Goal: Complete application form

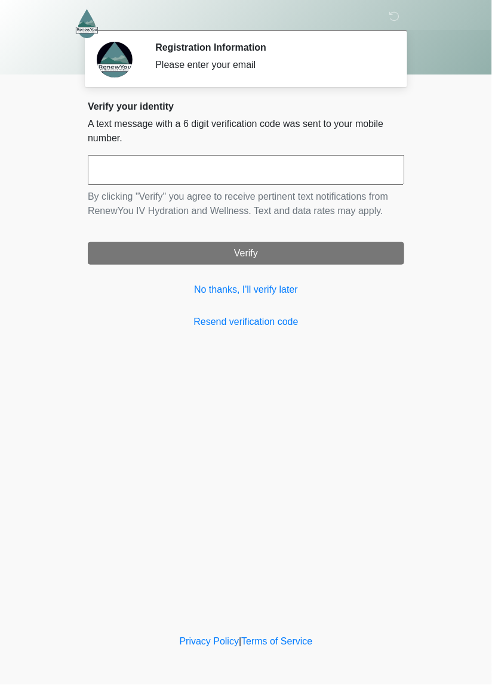
click at [121, 172] on input "text" at bounding box center [246, 170] width 316 height 30
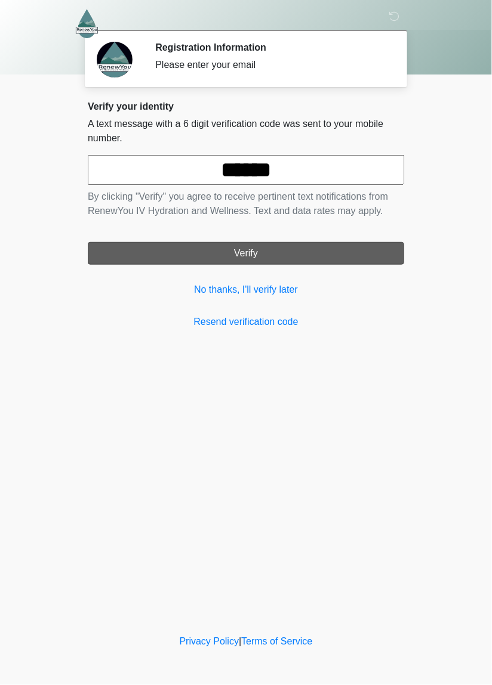
type input "******"
click at [296, 245] on button "Verify" at bounding box center [246, 253] width 316 height 23
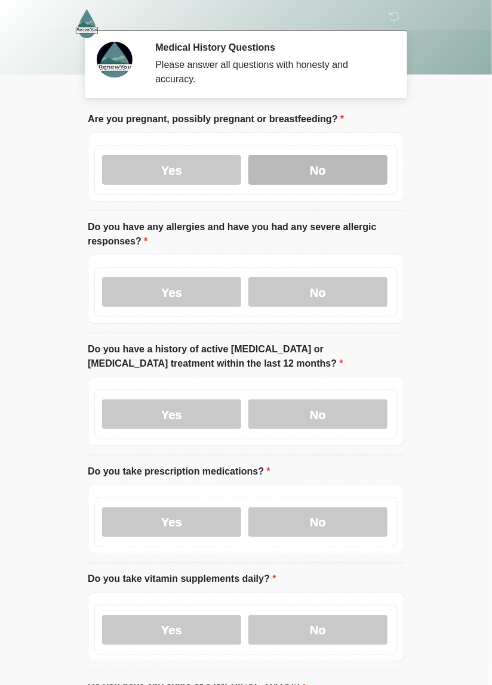
click at [336, 169] on label "No" at bounding box center [317, 170] width 139 height 30
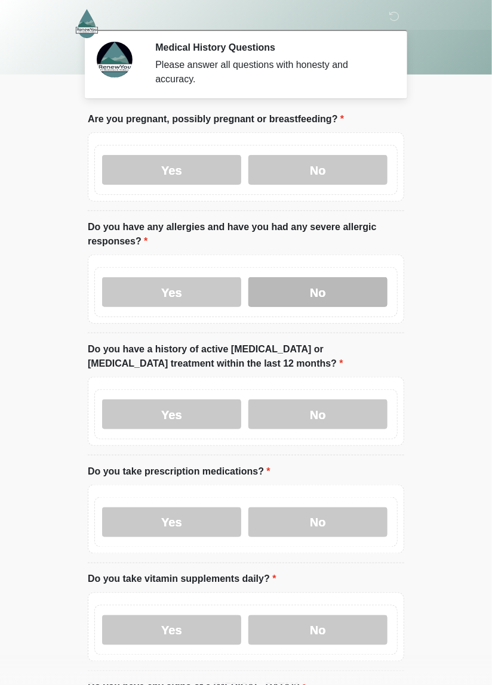
click at [339, 295] on label "No" at bounding box center [317, 292] width 139 height 30
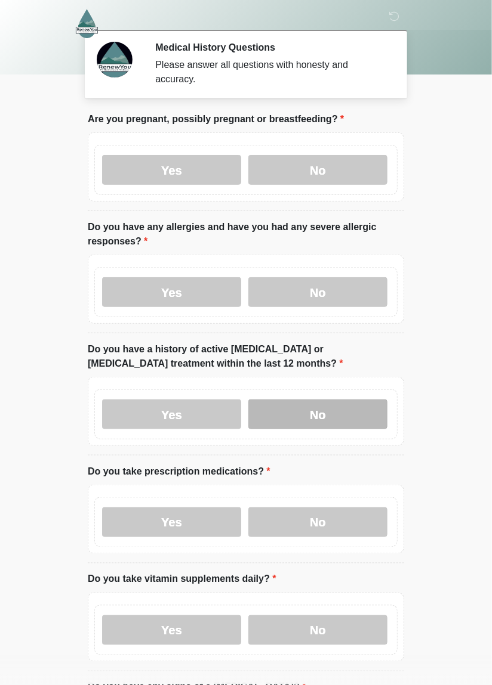
click at [335, 412] on label "No" at bounding box center [317, 415] width 139 height 30
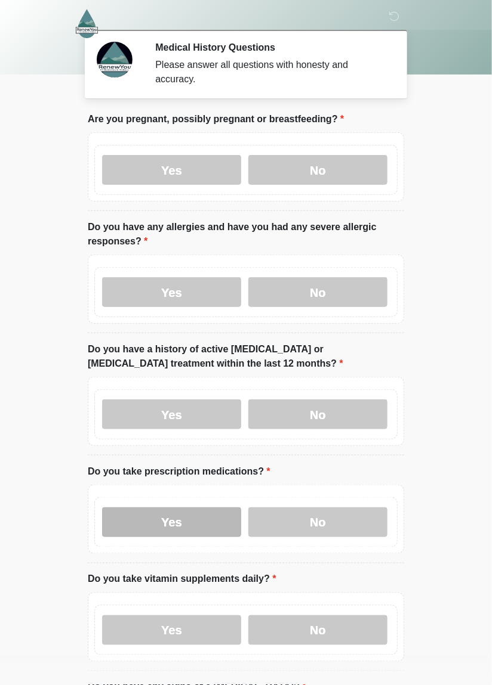
click at [194, 532] on label "Yes" at bounding box center [171, 523] width 139 height 30
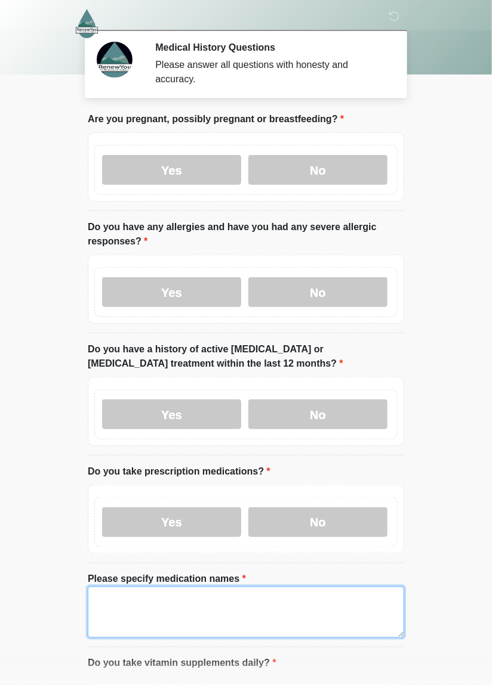
click at [113, 601] on textarea "Please specify medication names" at bounding box center [246, 612] width 316 height 51
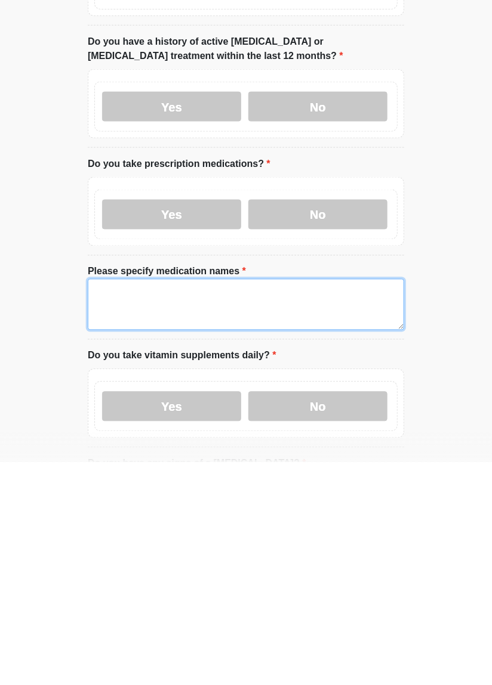
scroll to position [156, 0]
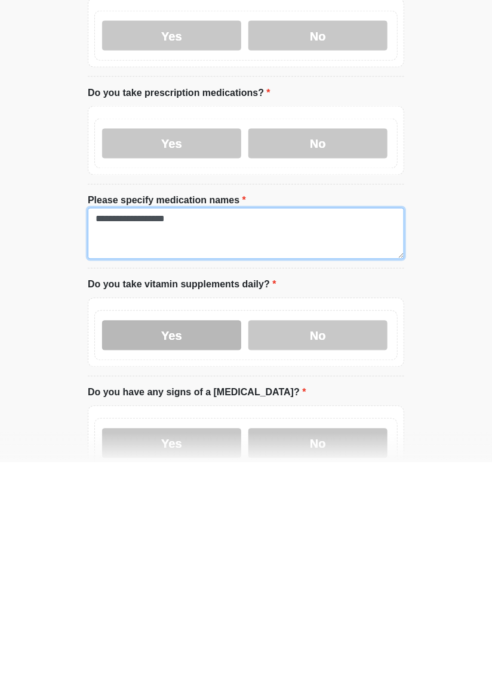
type textarea "**********"
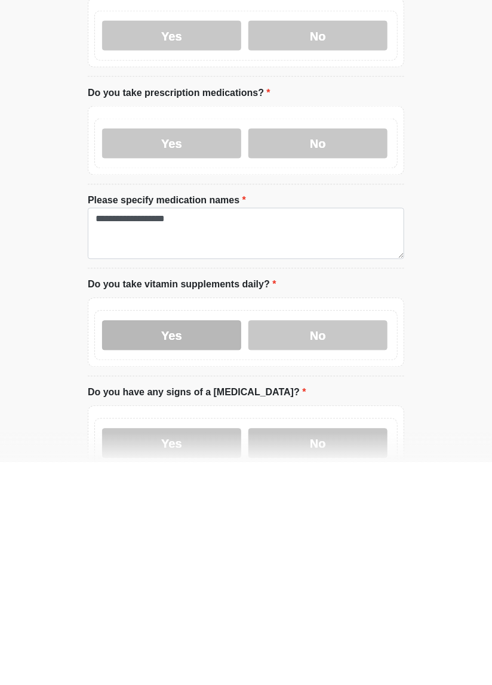
click at [206, 560] on label "Yes" at bounding box center [171, 558] width 139 height 30
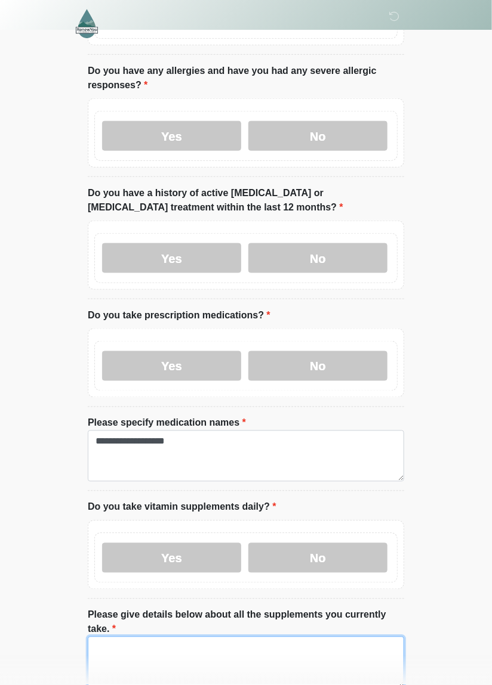
click at [110, 638] on textarea "Please give details below about all the supplements you currently take." at bounding box center [246, 662] width 316 height 51
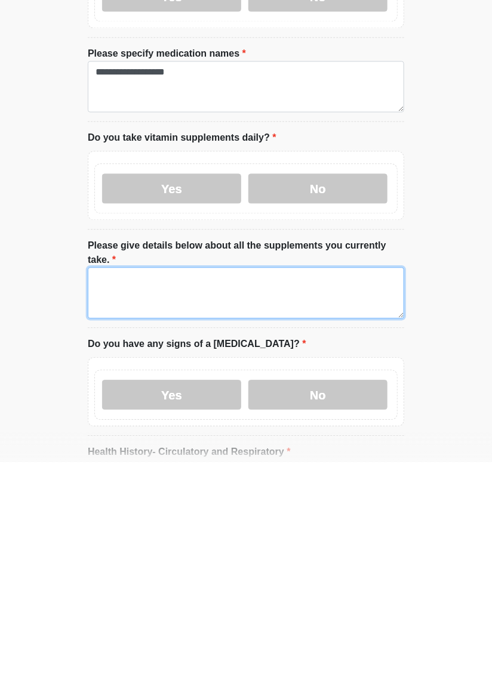
scroll to position [319, 0]
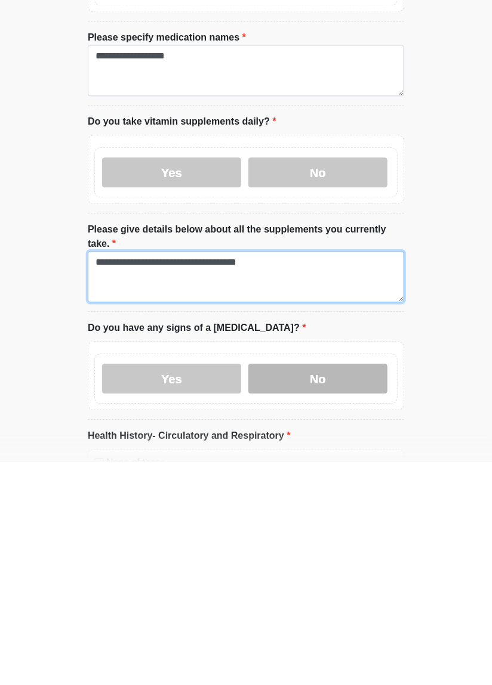
type textarea "**********"
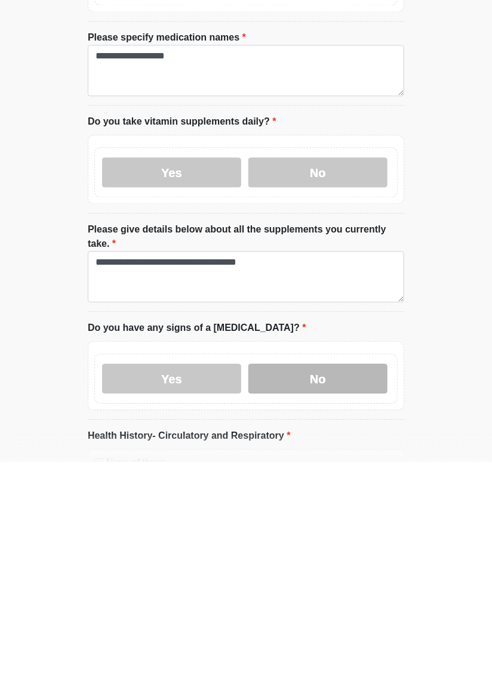
click at [326, 591] on label "No" at bounding box center [317, 602] width 139 height 30
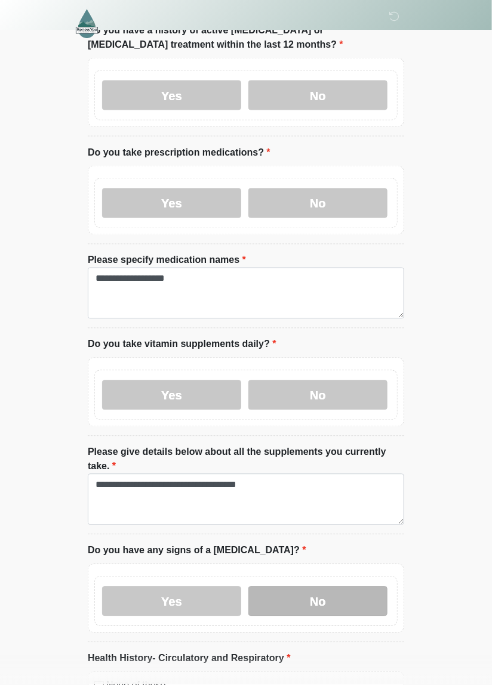
click at [316, 590] on label "No" at bounding box center [317, 602] width 139 height 30
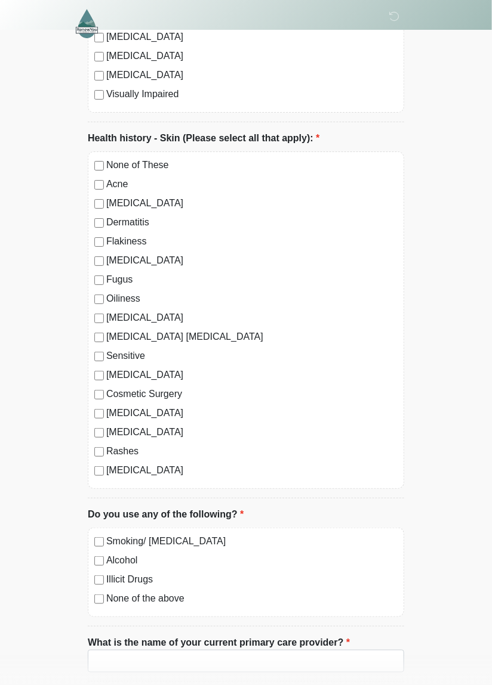
scroll to position [2990, 0]
click at [116, 650] on input "What is the name of your current primary care provider?" at bounding box center [246, 661] width 316 height 23
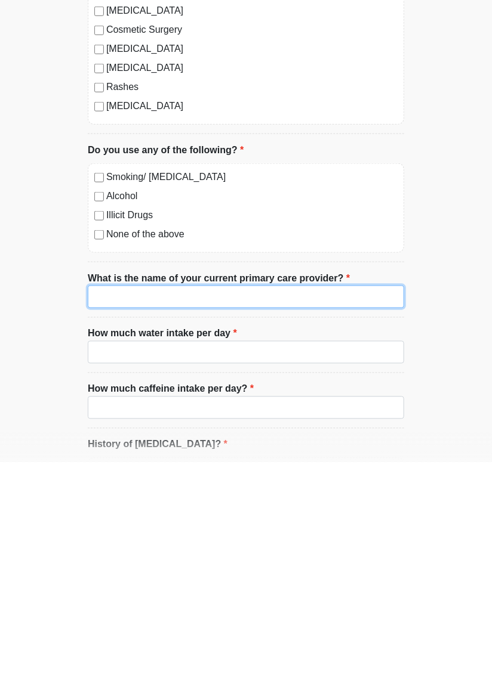
scroll to position [3147, 0]
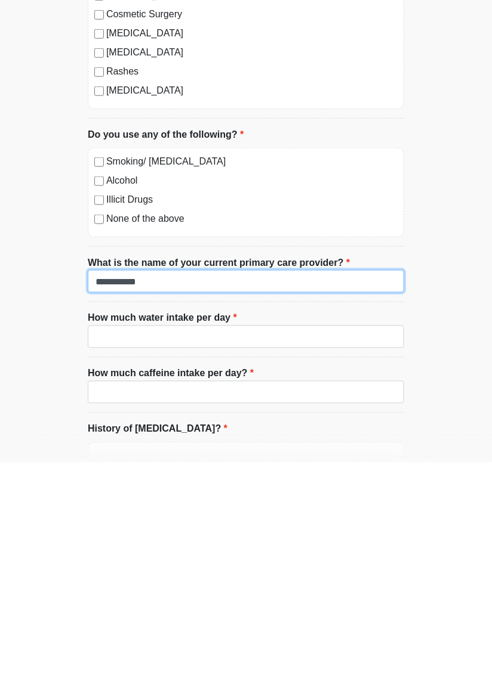
type input "**********"
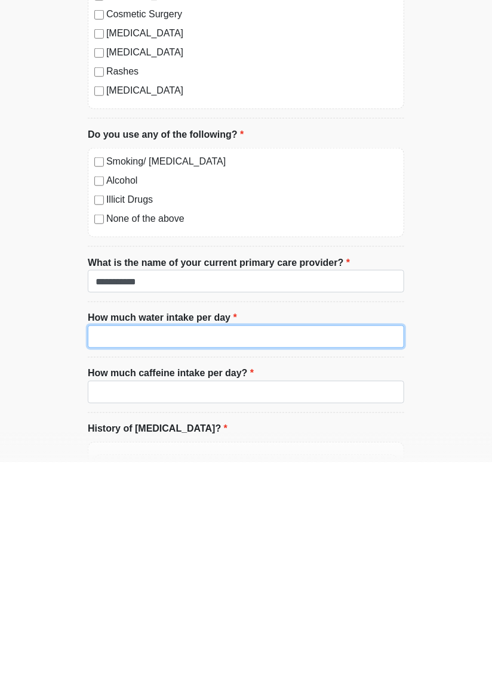
click at [150, 548] on input "How much water intake per day" at bounding box center [246, 559] width 316 height 23
type input "**********"
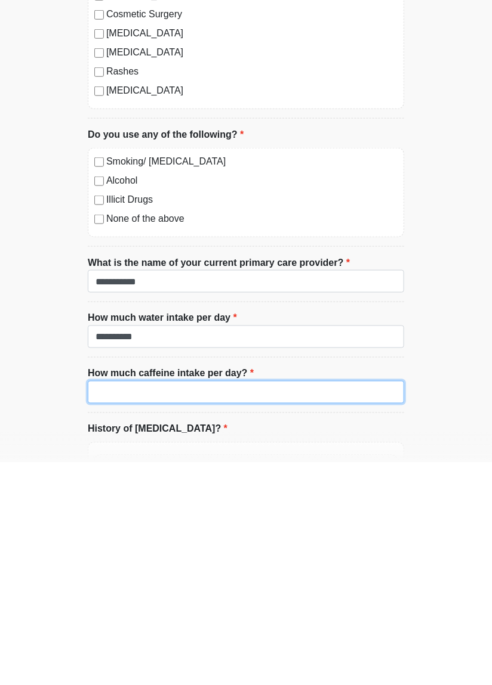
click at [109, 604] on input "How much caffeine intake per day?" at bounding box center [246, 615] width 316 height 23
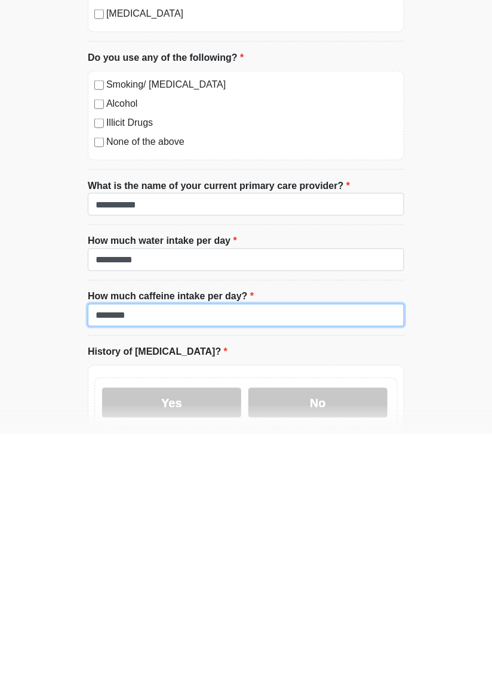
scroll to position [3198, 0]
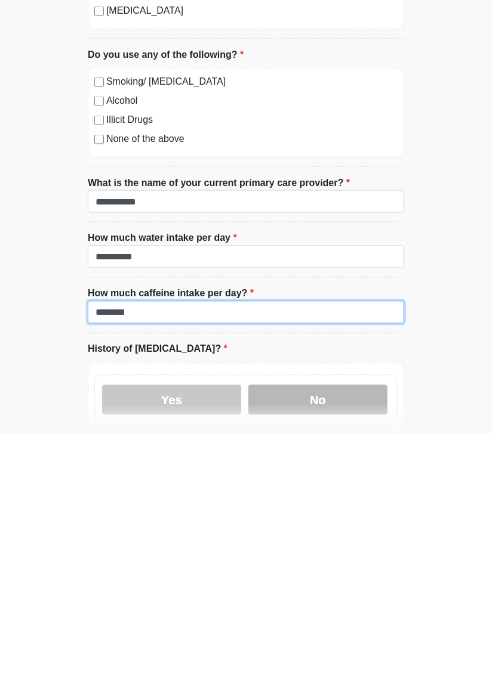
type input "********"
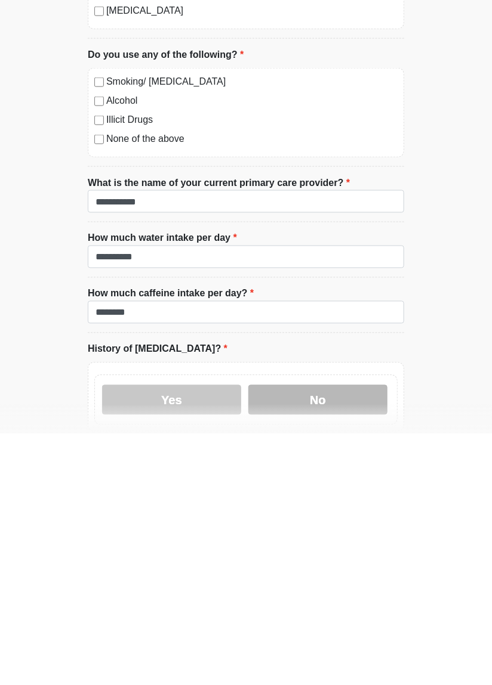
click at [314, 637] on label "No" at bounding box center [317, 652] width 139 height 30
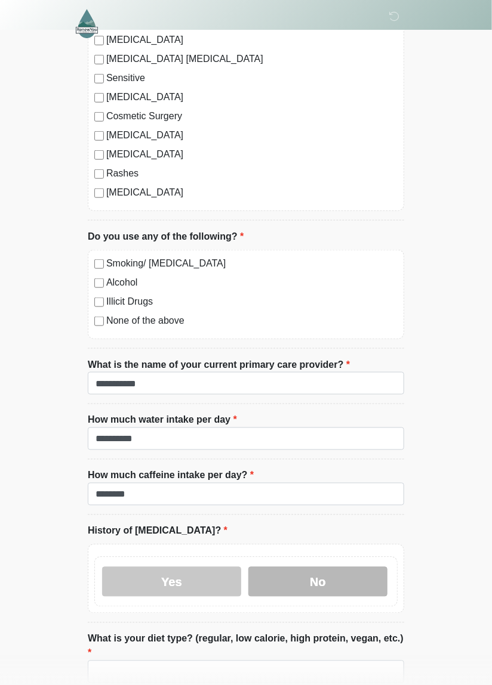
scroll to position [3269, 0]
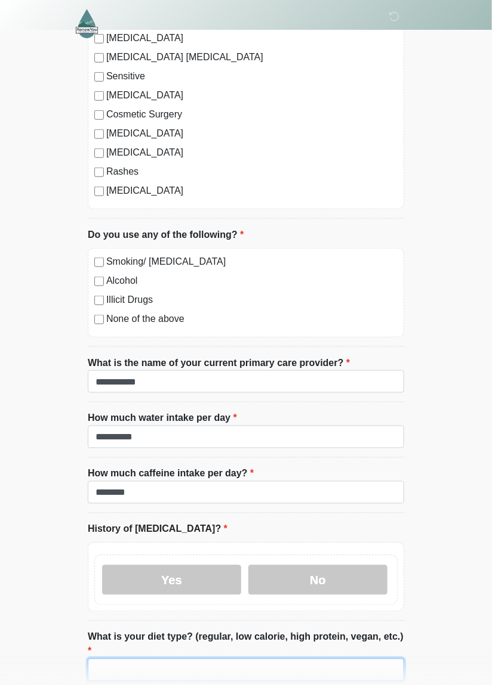
click at [131, 659] on input "What is your diet type? (regular, low calorie, high protein, vegan, etc.)" at bounding box center [246, 670] width 316 height 23
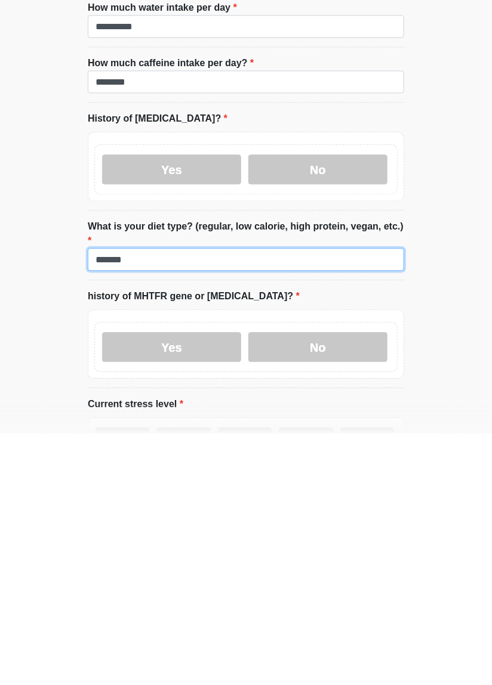
scroll to position [3436, 0]
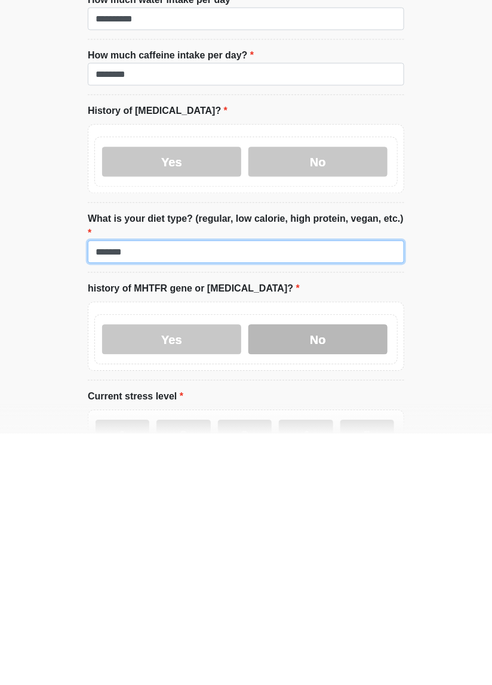
type input "*******"
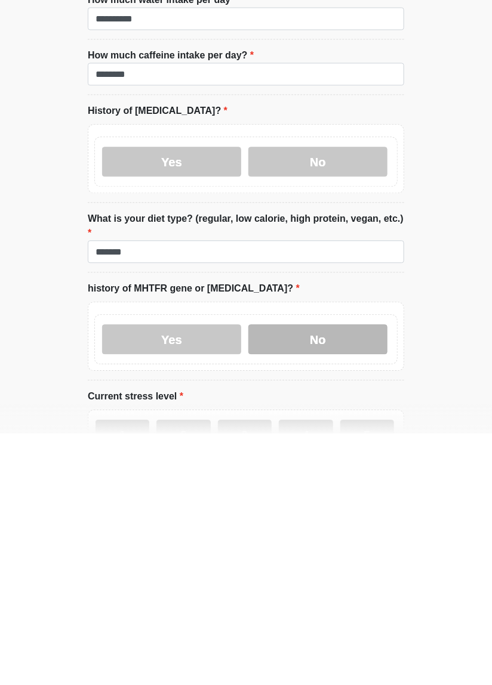
click at [338, 576] on label "No" at bounding box center [317, 591] width 139 height 30
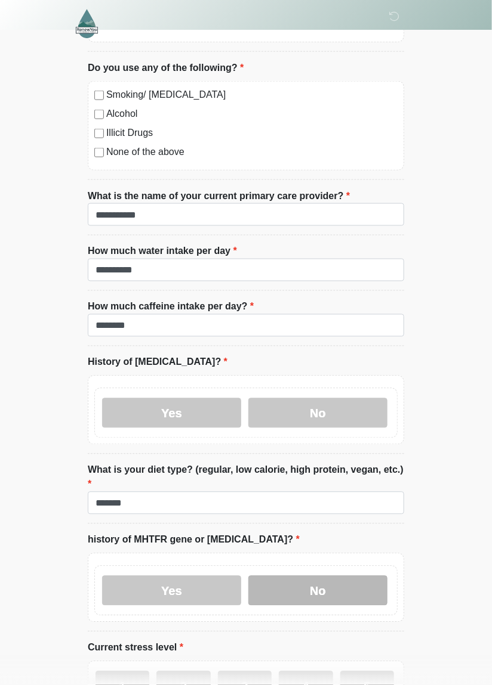
scroll to position [3441, 0]
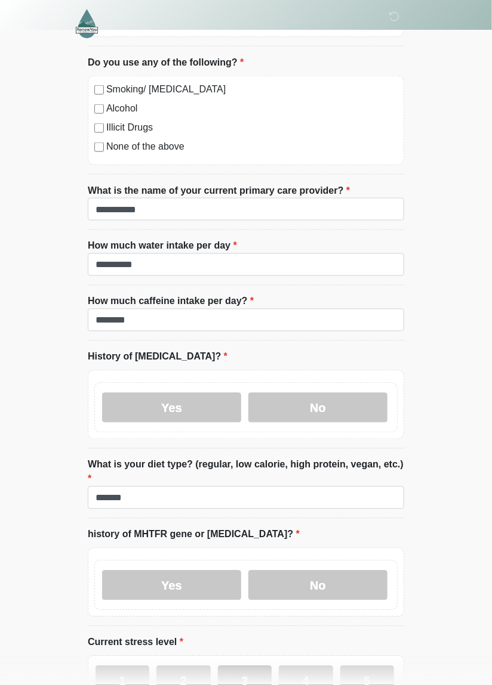
click at [259, 666] on label "3" at bounding box center [245, 681] width 54 height 30
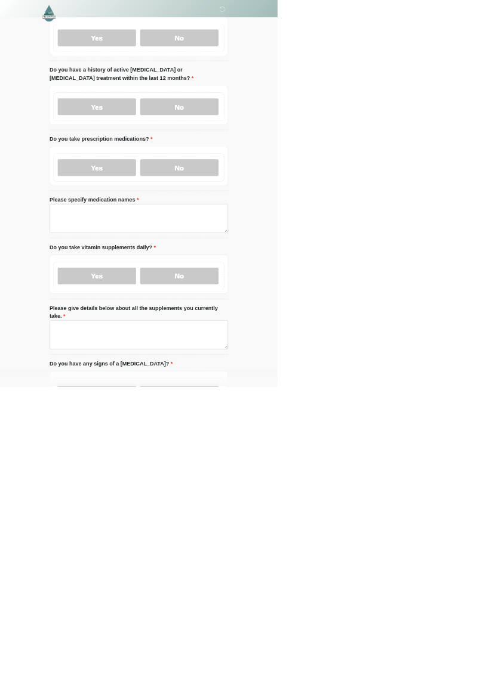
scroll to position [0, 0]
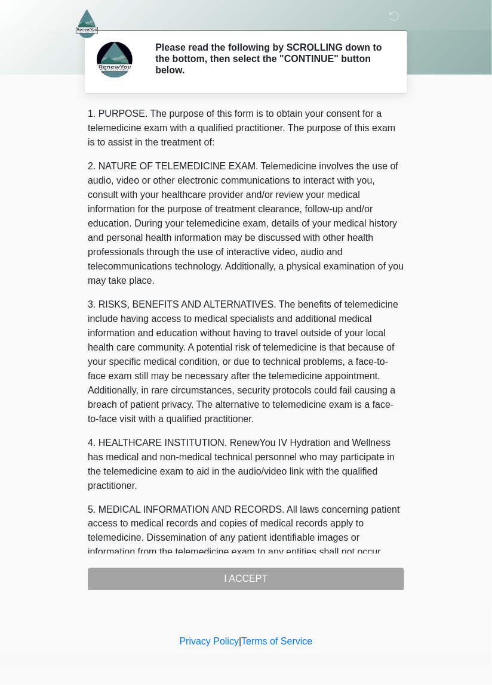
click at [335, 577] on div "1. PURPOSE. The purpose of this form is to obtain your consent for a telemedici…" at bounding box center [246, 349] width 316 height 484
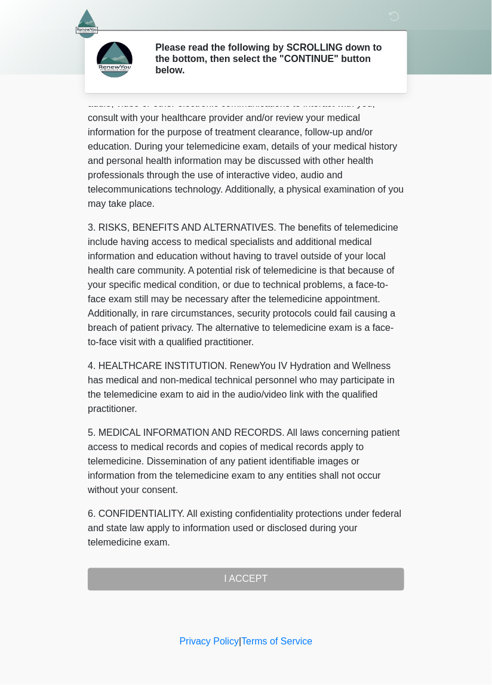
scroll to position [258, 0]
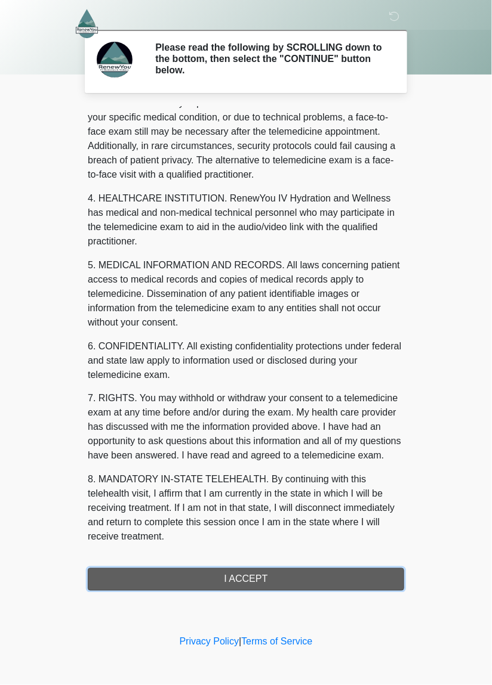
click at [246, 580] on button "I ACCEPT" at bounding box center [246, 580] width 316 height 23
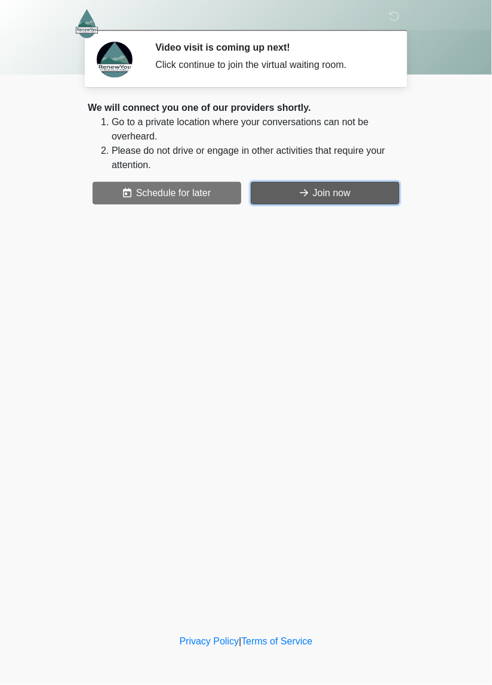
click at [289, 189] on button "Join now" at bounding box center [325, 193] width 149 height 23
